Goal: Task Accomplishment & Management: Manage account settings

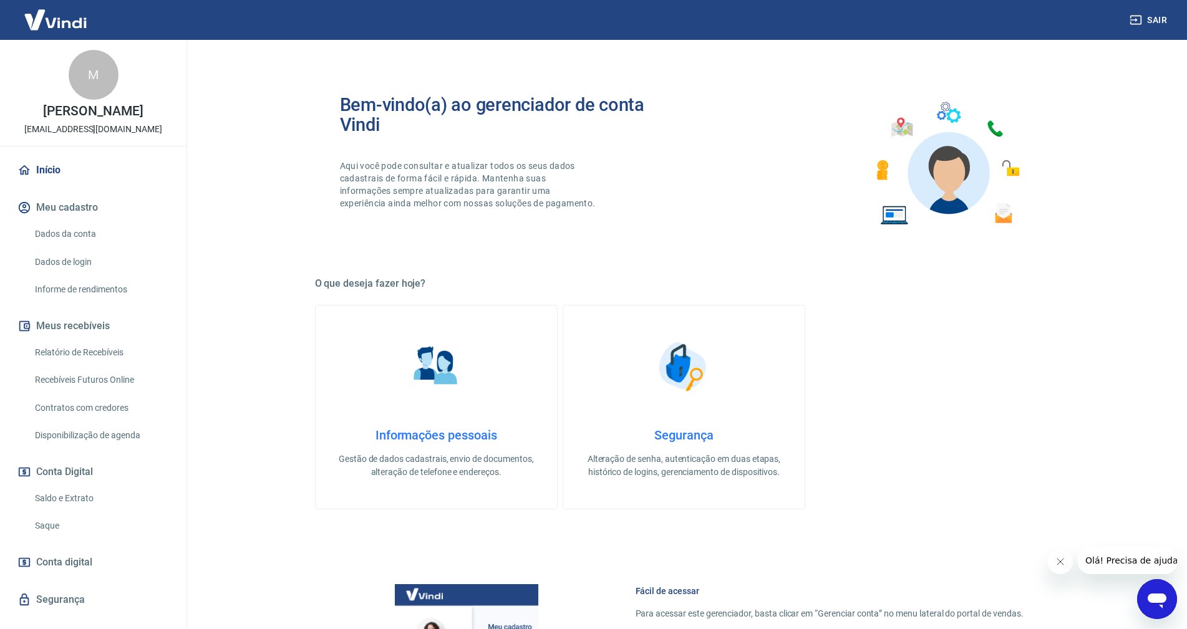
click at [69, 493] on link "Saldo e Extrato" at bounding box center [101, 499] width 142 height 26
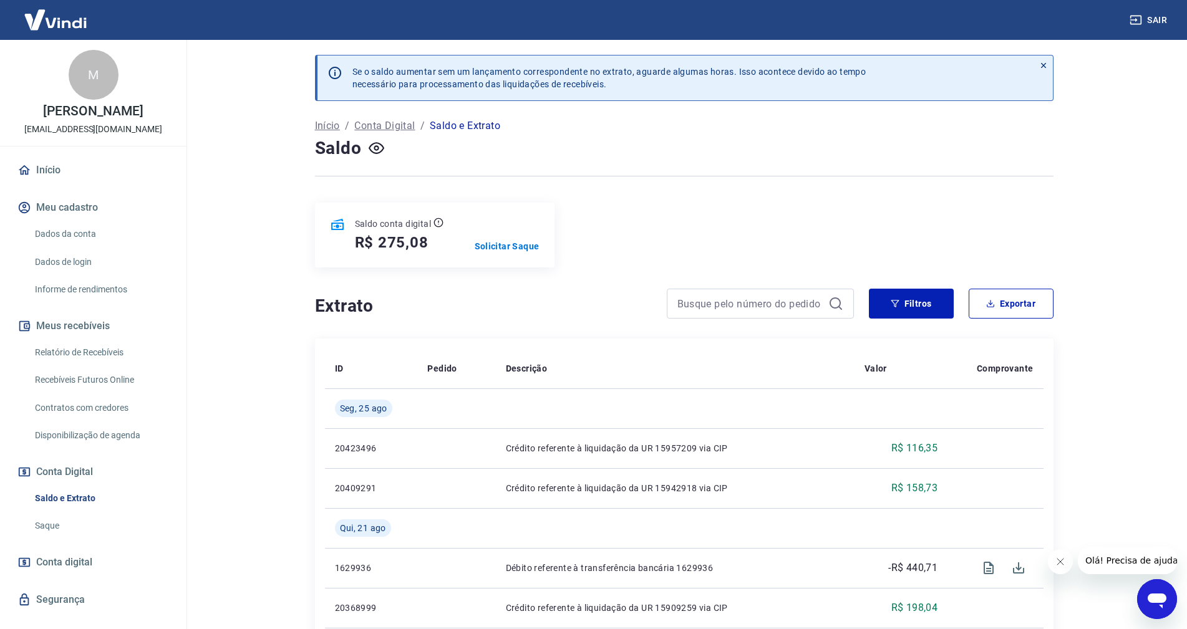
click at [102, 377] on link "Recebíveis Futuros Online" at bounding box center [101, 380] width 142 height 26
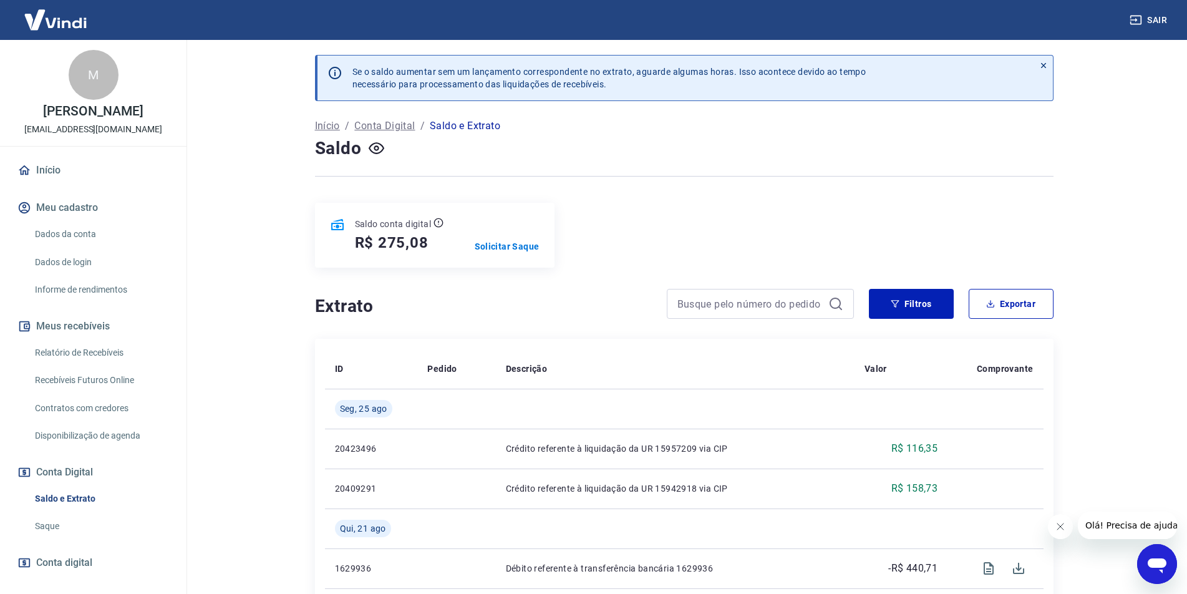
click at [645, 190] on div at bounding box center [684, 176] width 738 height 31
click at [100, 374] on link "Recebíveis Futuros Online" at bounding box center [101, 380] width 142 height 26
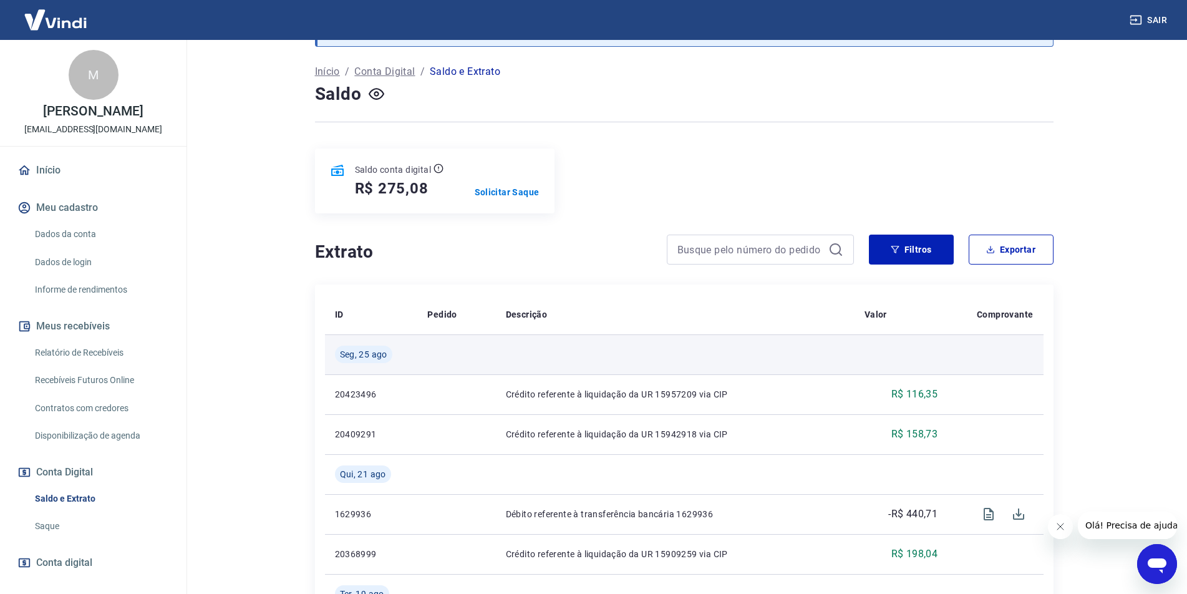
scroll to position [62, 0]
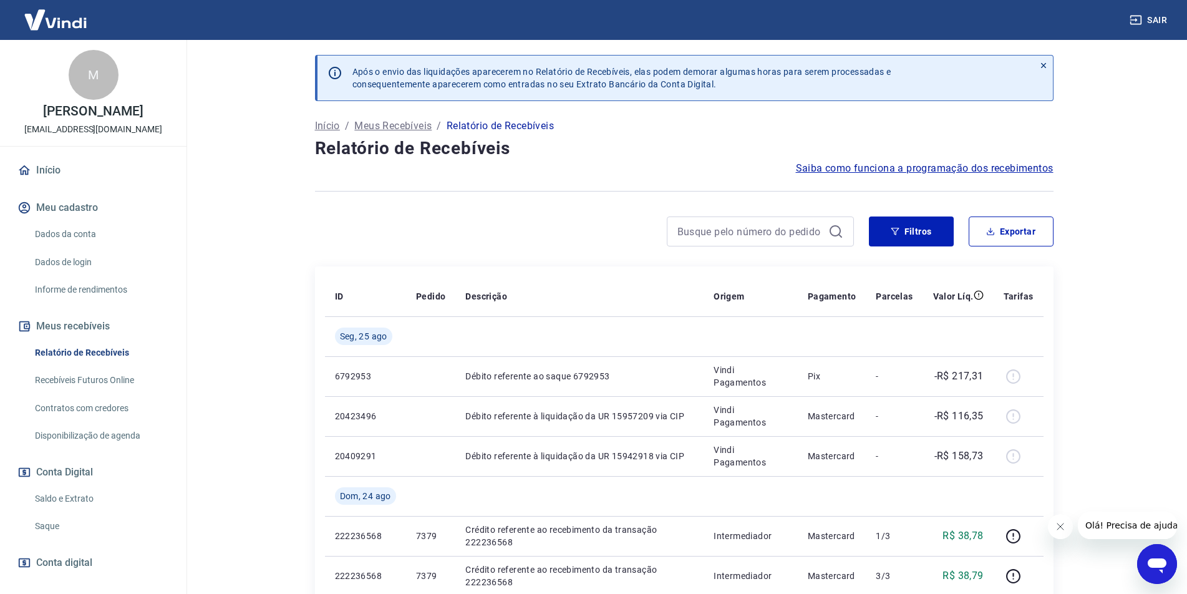
click at [74, 500] on link "Saldo e Extrato" at bounding box center [101, 499] width 142 height 26
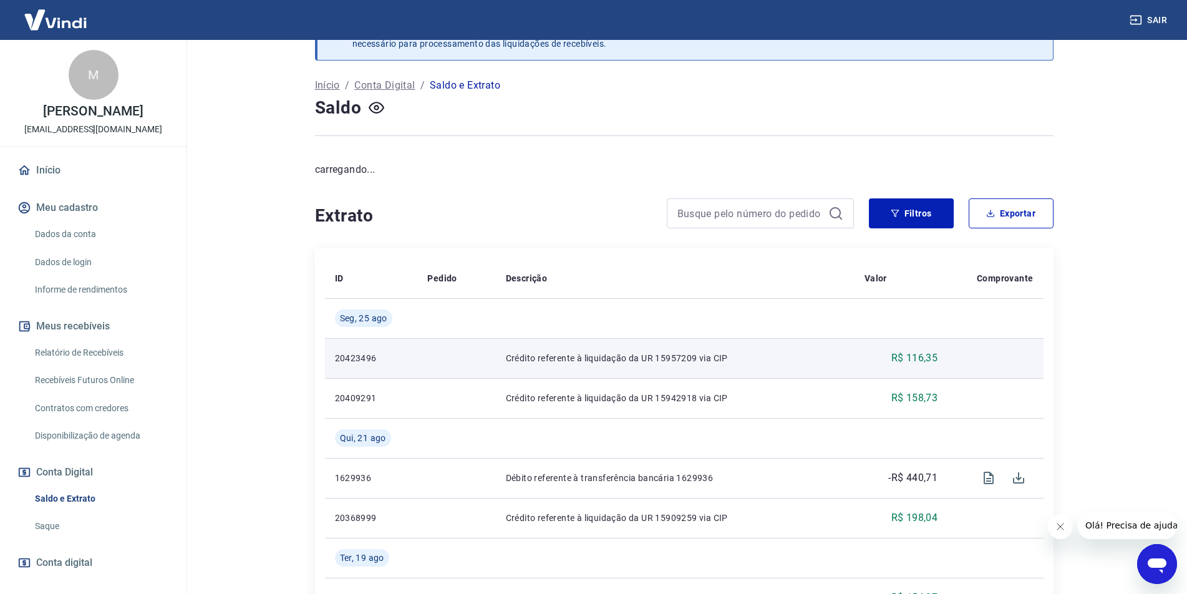
scroll to position [62, 0]
